Goal: Check status

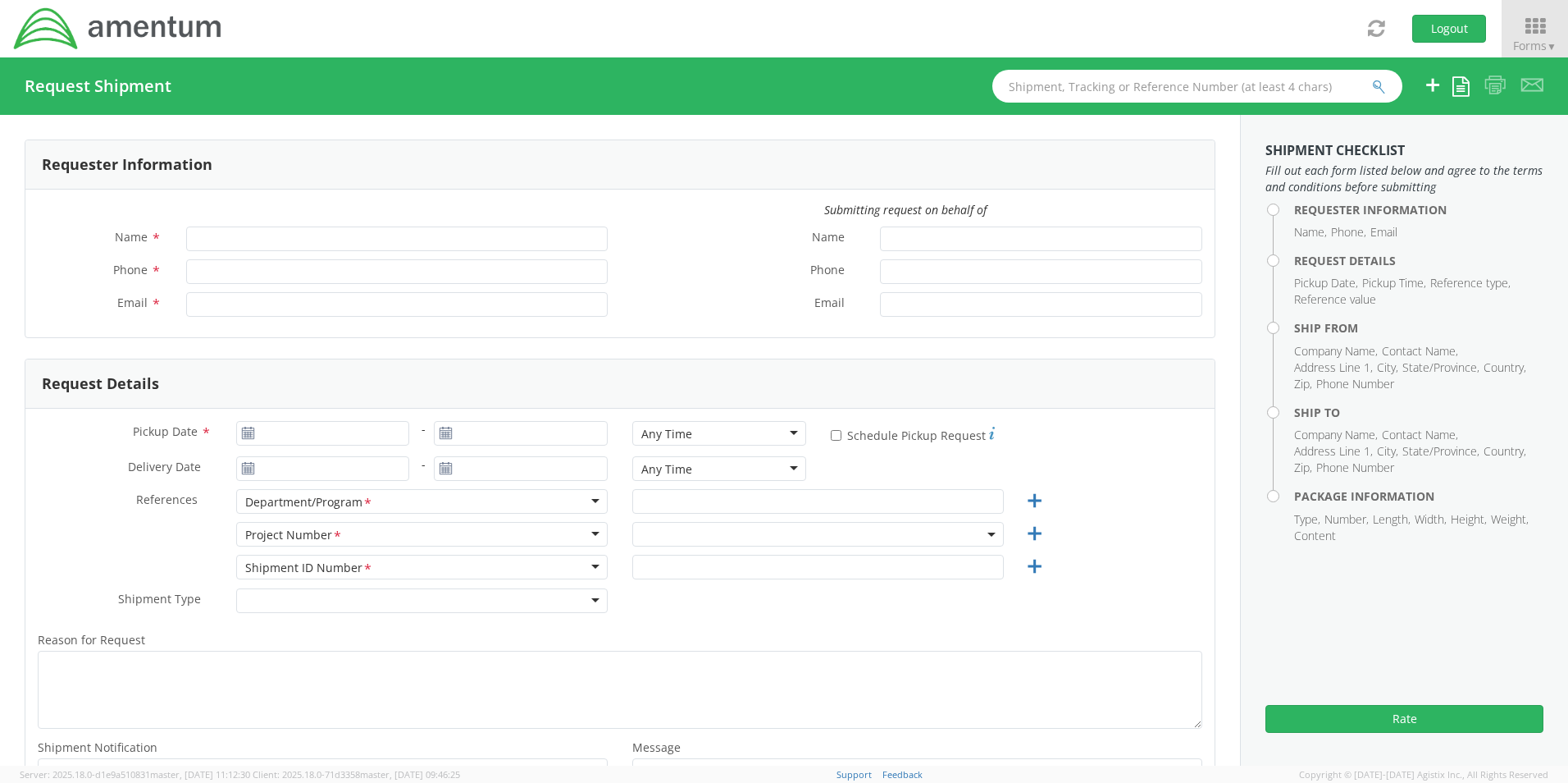
type input "[PERSON_NAME]"
type input "[PHONE_NUMBER]"
type input "[PERSON_NAME][EMAIL_ADDRESS][PERSON_NAME][DOMAIN_NAME]"
select select "OVHD.100837.00000"
click at [1519, 22] on icon at bounding box center [1535, 26] width 76 height 23
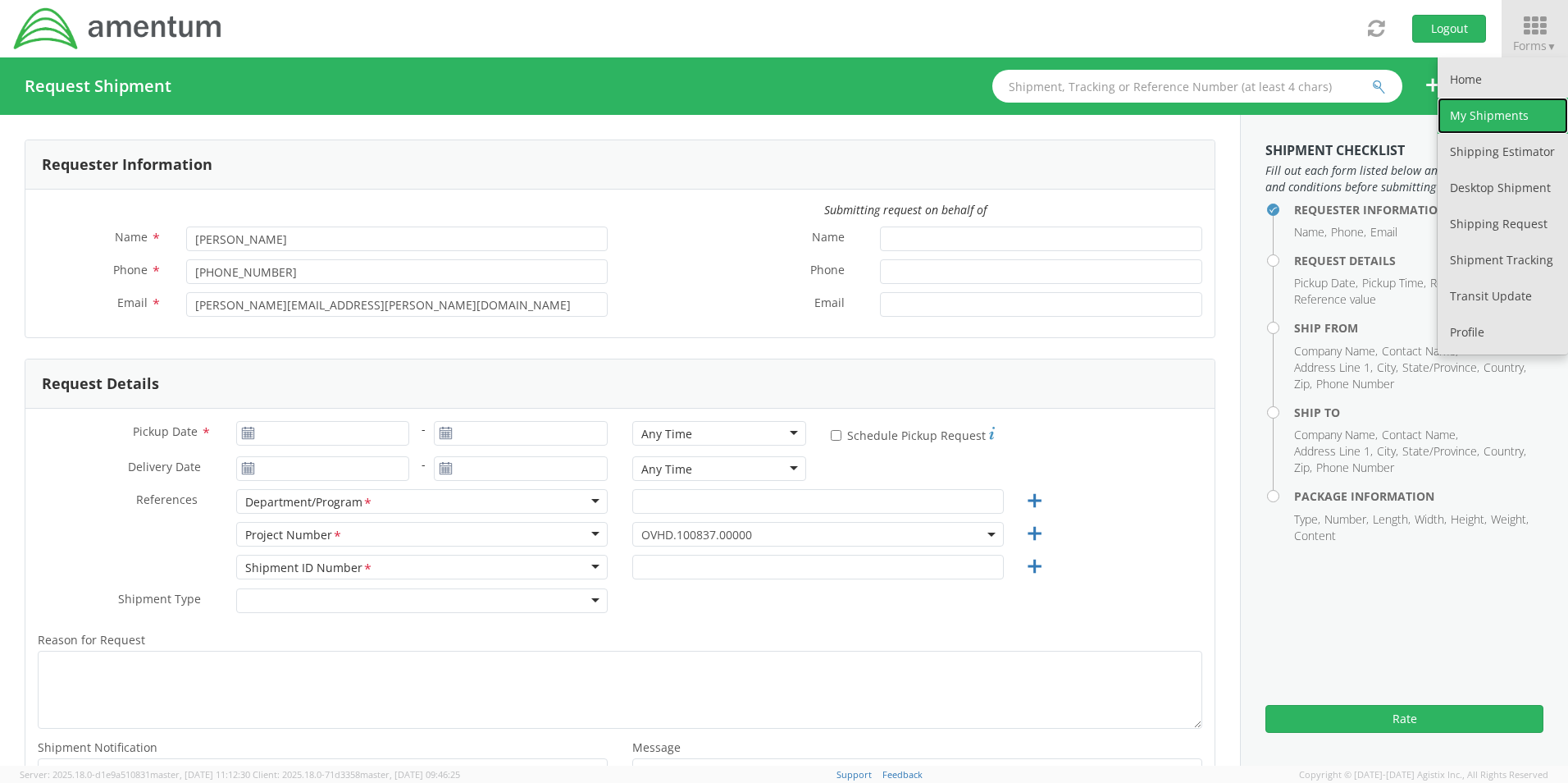
click at [1468, 108] on link "My Shipments" at bounding box center [1502, 115] width 130 height 36
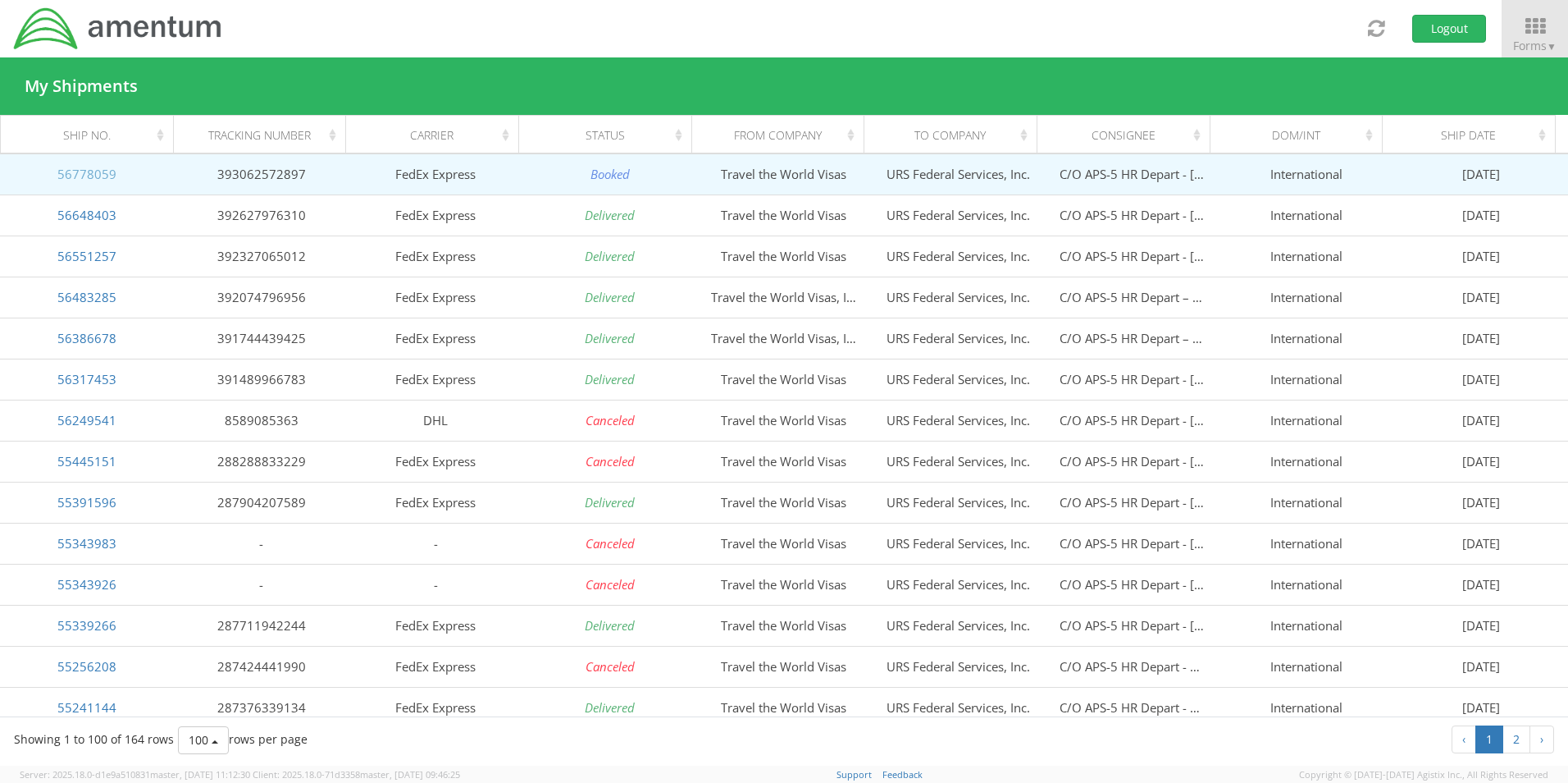
click at [78, 176] on link "56778059" at bounding box center [87, 174] width 59 height 17
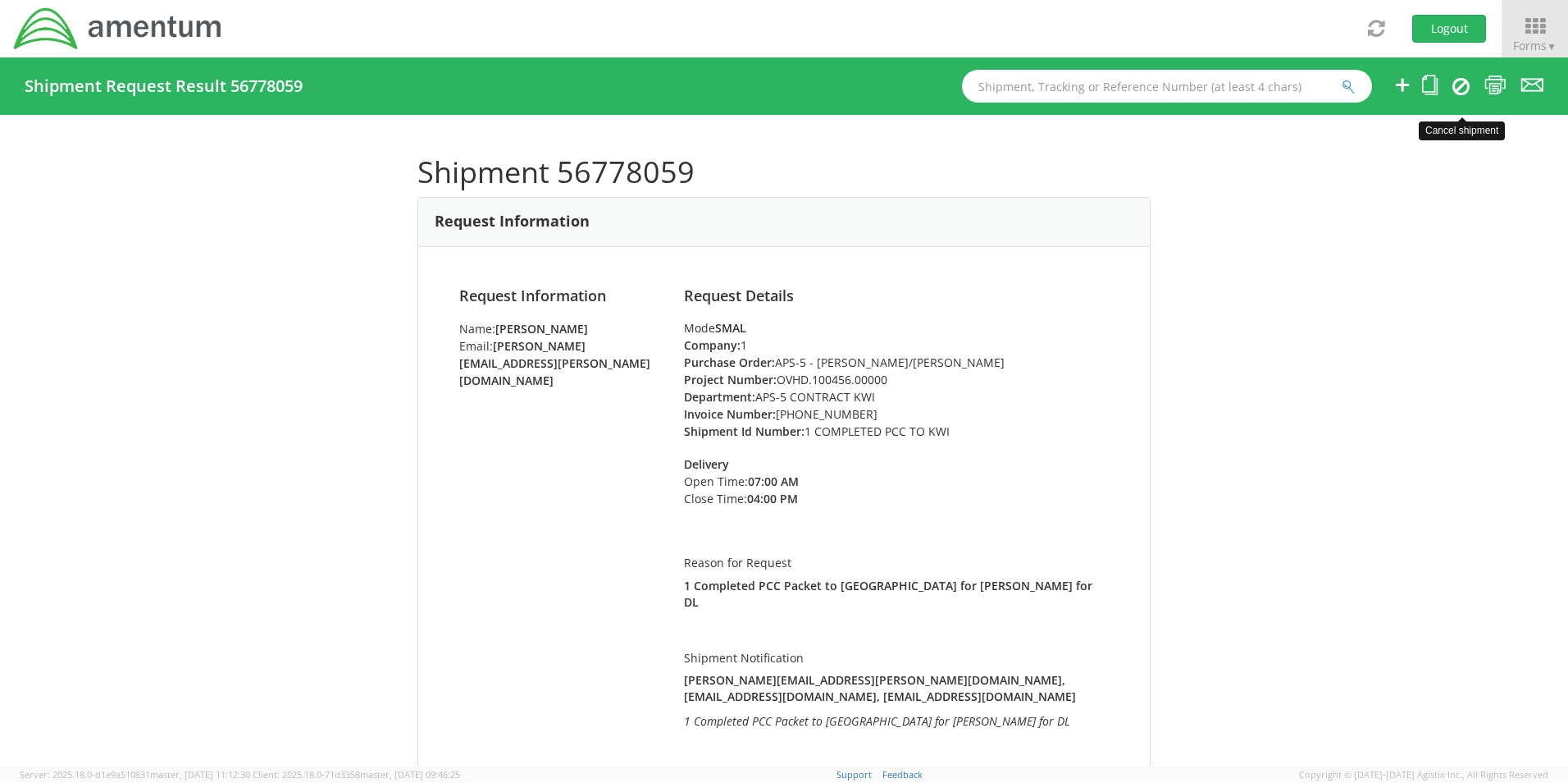
click at [1457, 83] on icon at bounding box center [1460, 85] width 18 height 20
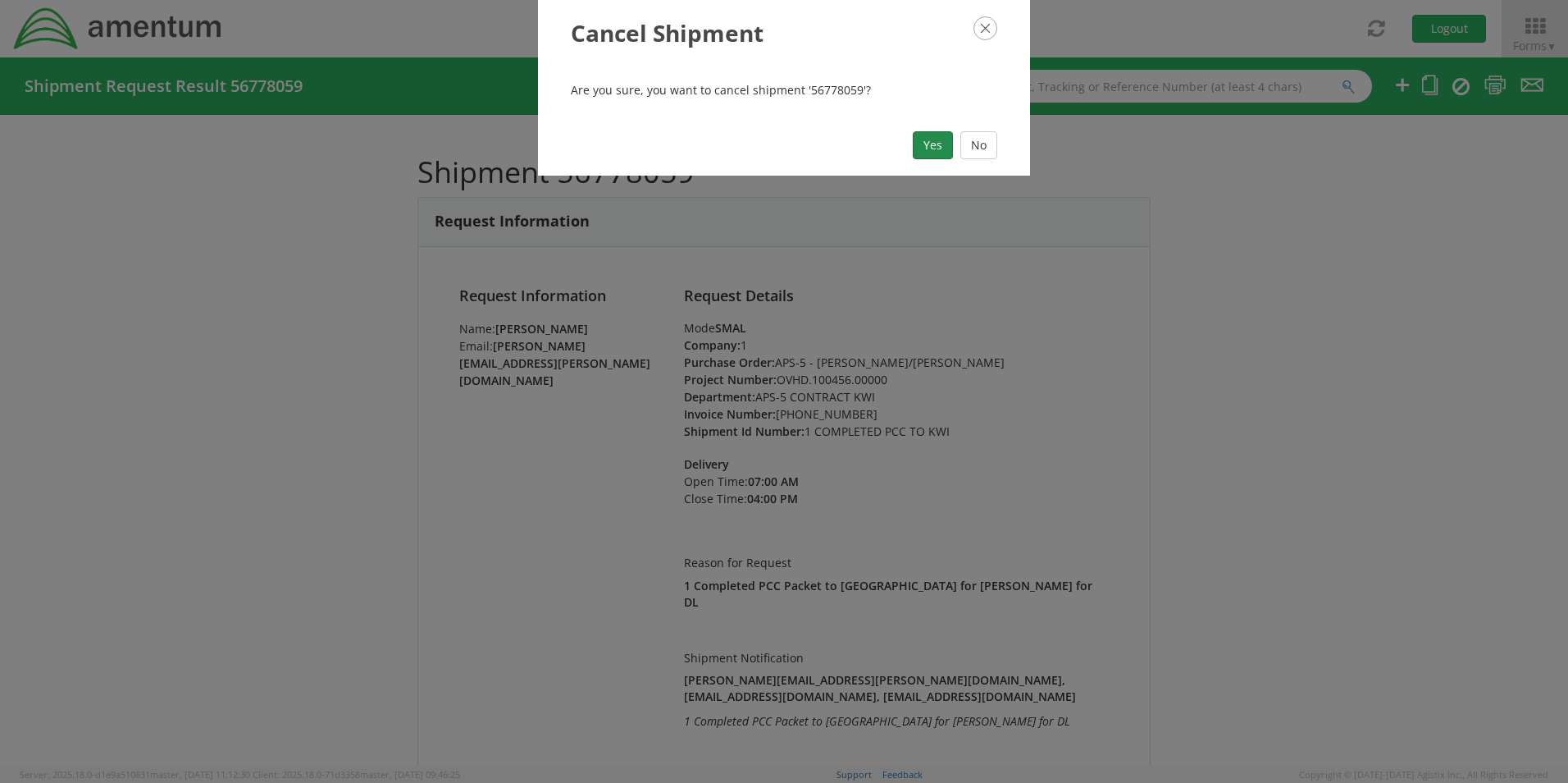
click at [938, 151] on button "Yes" at bounding box center [932, 145] width 40 height 28
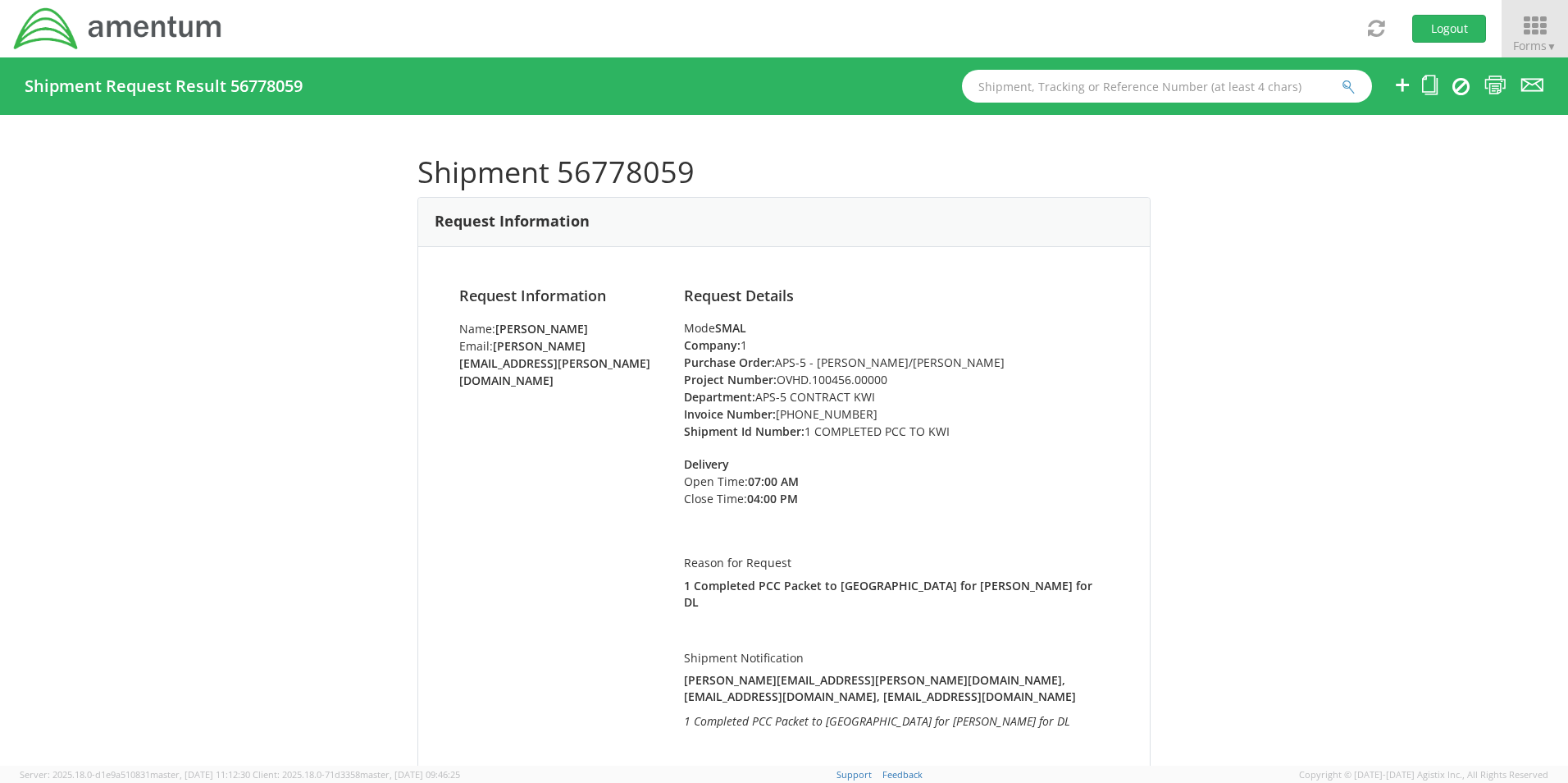
click at [1519, 37] on icon at bounding box center [1535, 26] width 76 height 23
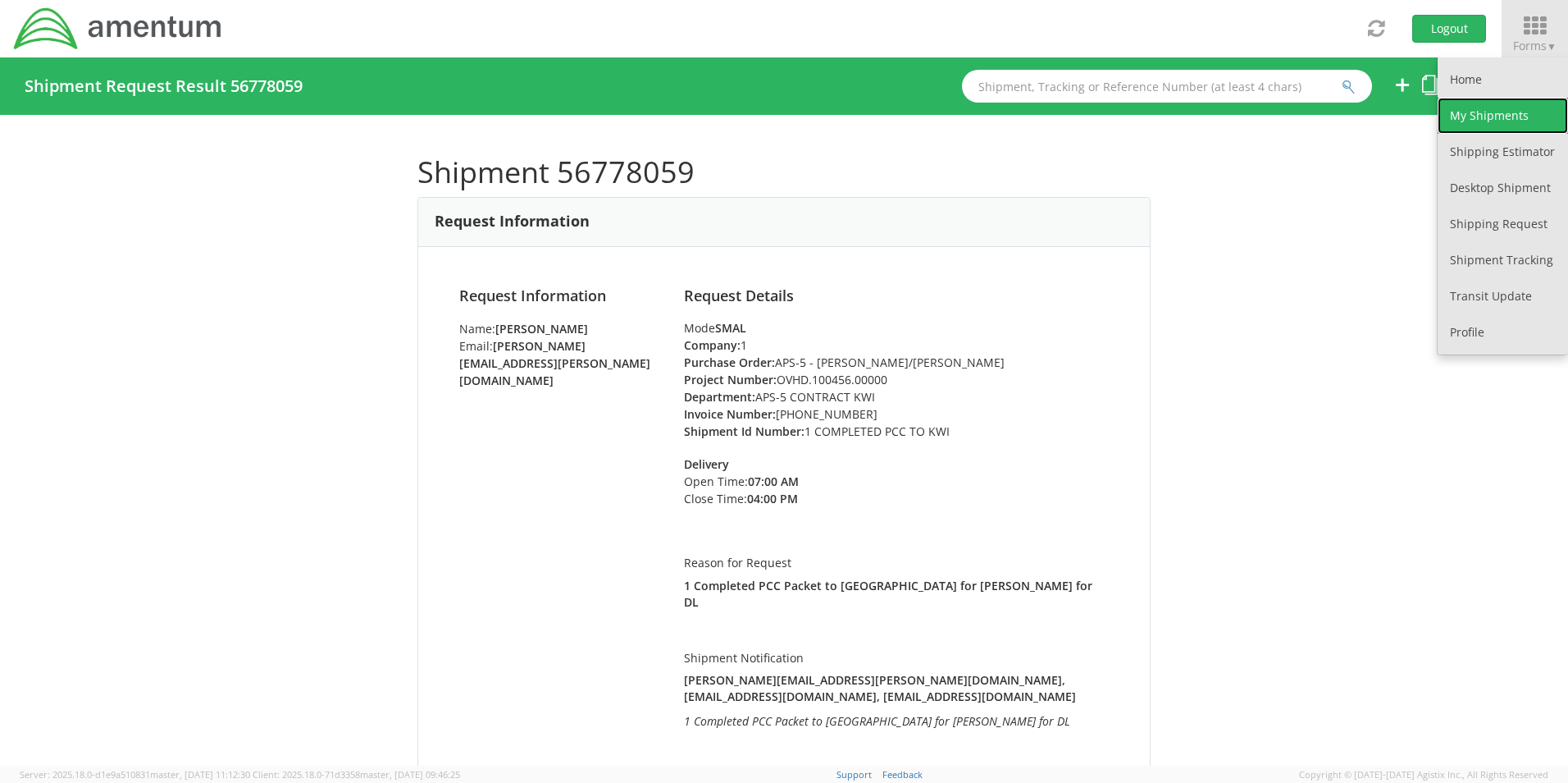
click at [1468, 108] on link "My Shipments" at bounding box center [1502, 115] width 130 height 36
